Goal: Information Seeking & Learning: Learn about a topic

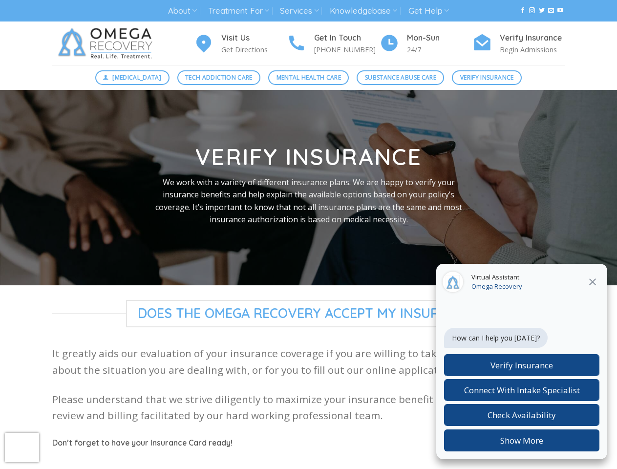
click at [182, 11] on link "About" at bounding box center [182, 11] width 29 height 18
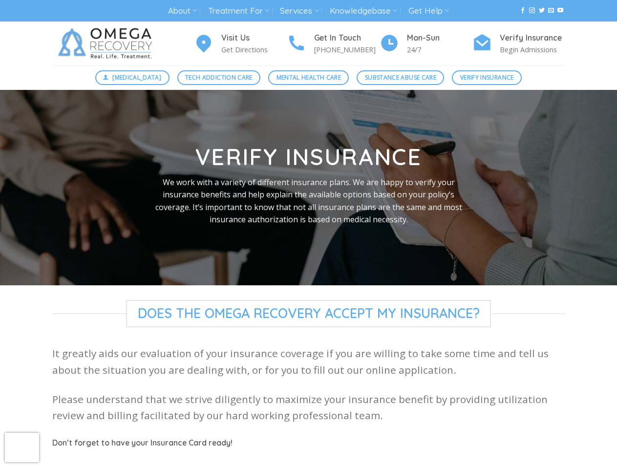
click at [239, 11] on link "Treatment For" at bounding box center [238, 11] width 61 height 18
click at [300, 11] on link "Services" at bounding box center [299, 11] width 39 height 18
click at [364, 11] on link "Knowledgebase" at bounding box center [363, 11] width 67 height 18
click at [430, 11] on link "Get Help" at bounding box center [428, 11] width 41 height 18
